Goal: Transaction & Acquisition: Purchase product/service

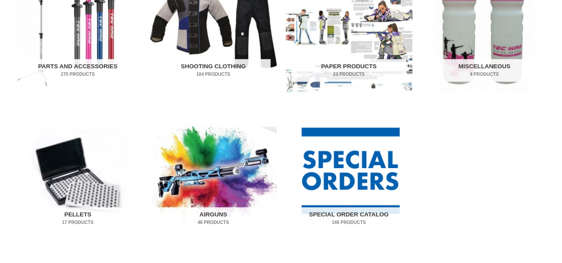
scroll to position [512, 0]
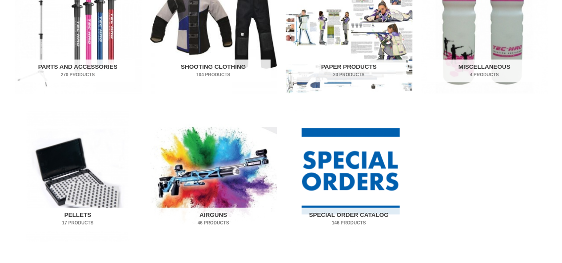
click at [54, 183] on img "Visit product category Pellets" at bounding box center [78, 176] width 127 height 132
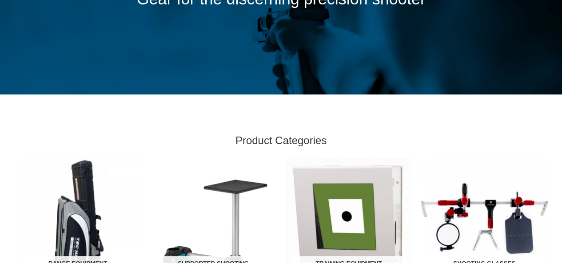
scroll to position [0, 0]
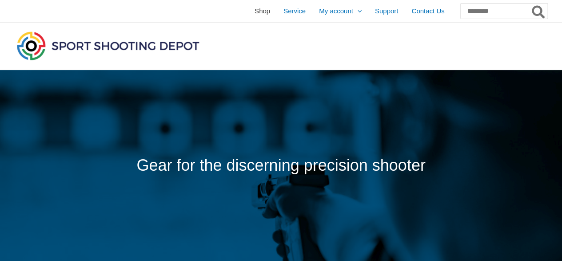
click at [254, 16] on span "Shop" at bounding box center [262, 11] width 16 height 22
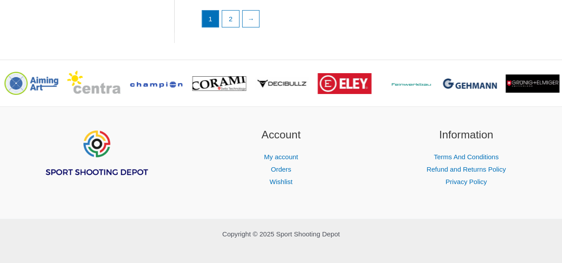
scroll to position [1477, 0]
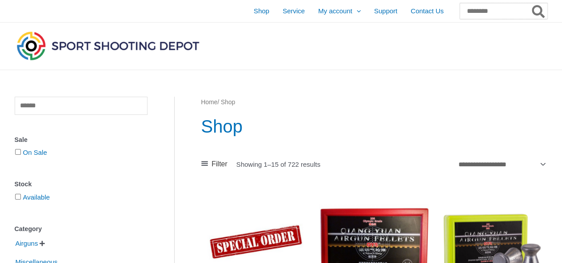
click at [459, 11] on input "Search for:" at bounding box center [502, 11] width 87 height 16
type input "*****"
click at [530, 3] on button "Search" at bounding box center [538, 11] width 17 height 16
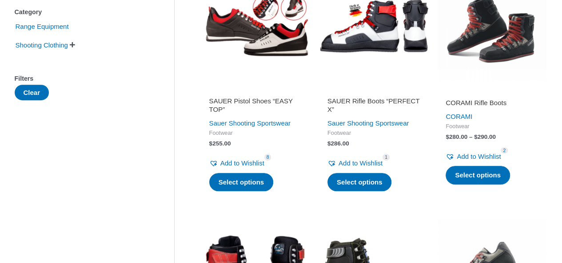
scroll to position [218, 0]
